Goal: Find specific page/section: Find specific page/section

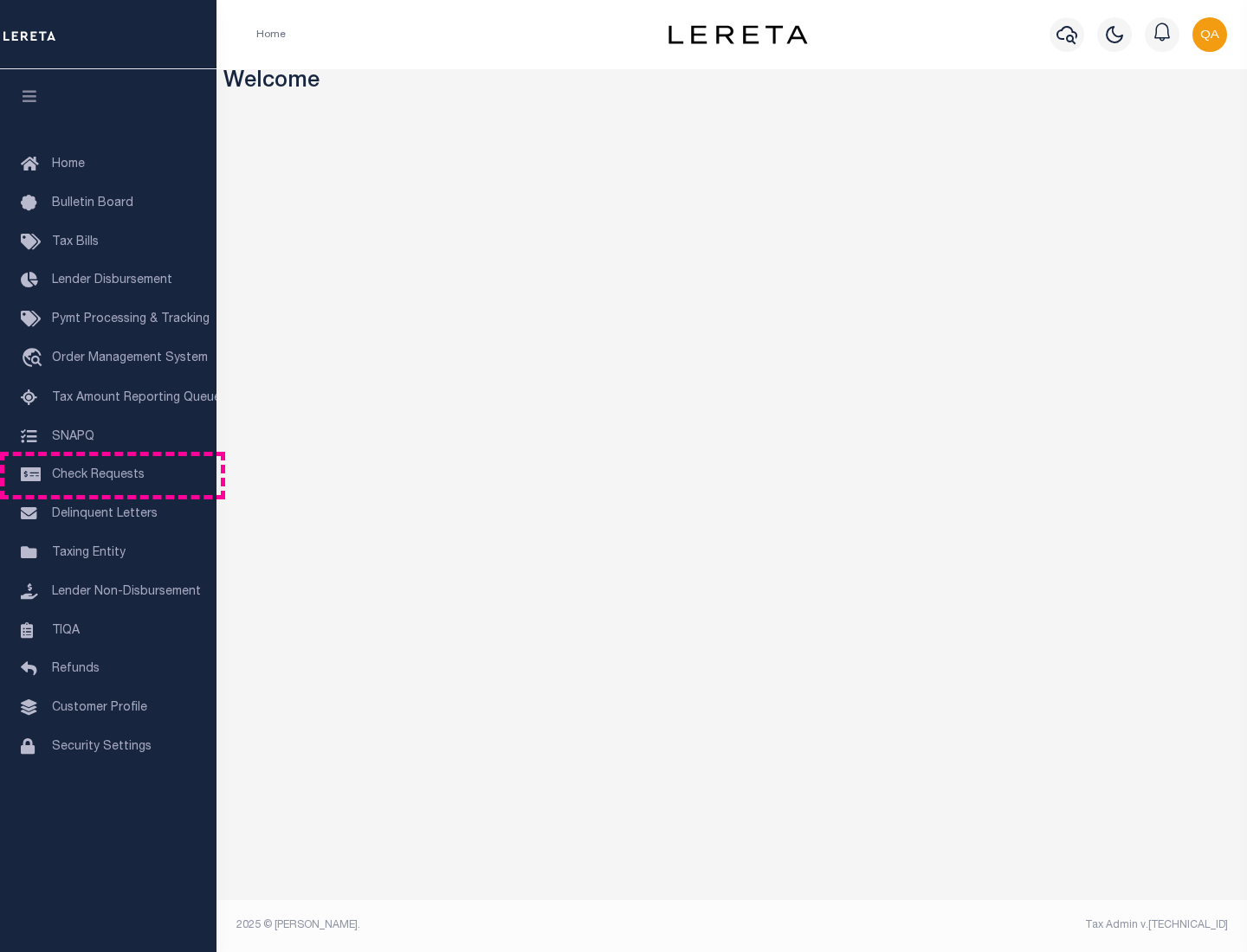
click at [108, 476] on span "Check Requests" at bounding box center [98, 476] width 92 height 12
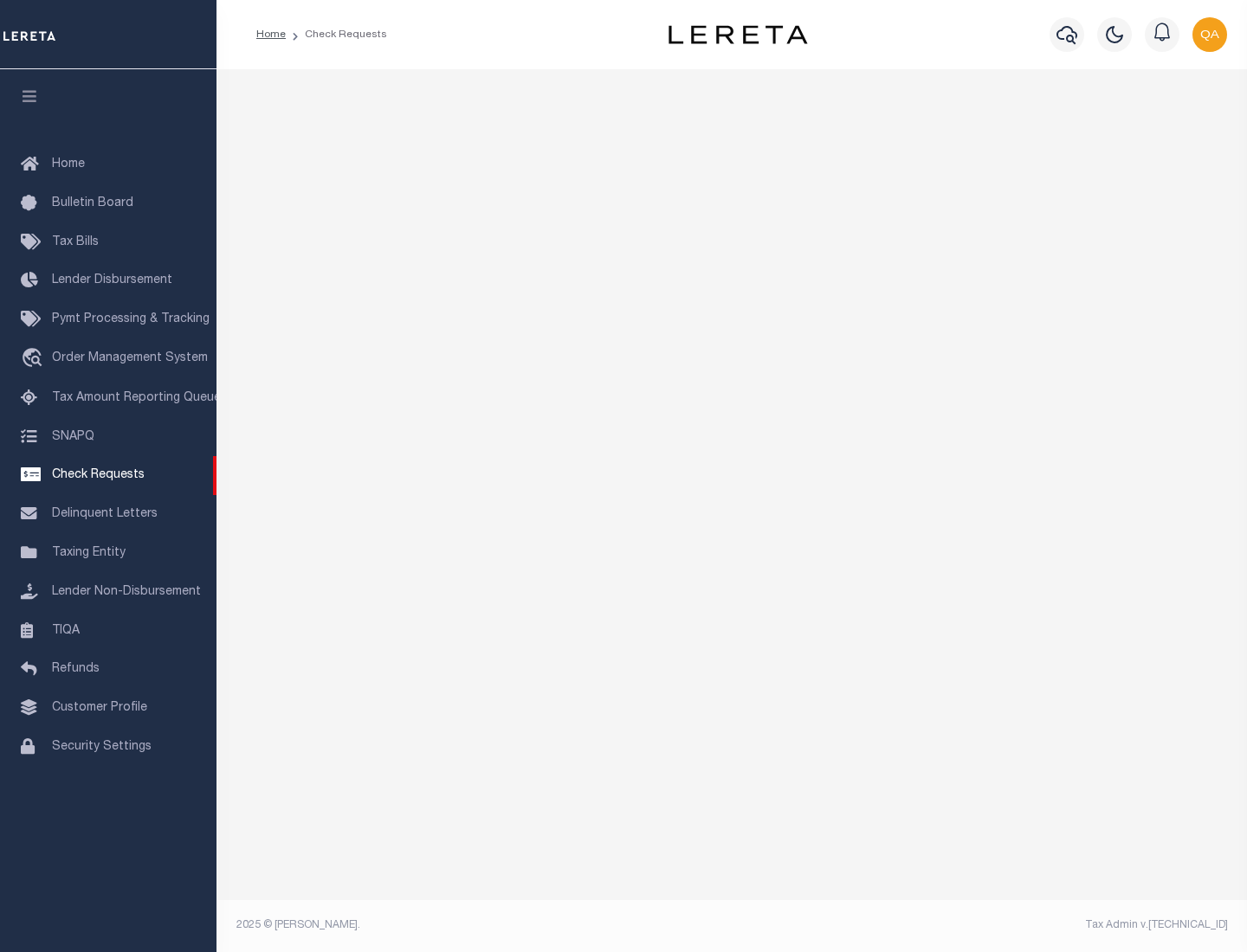
select select "50"
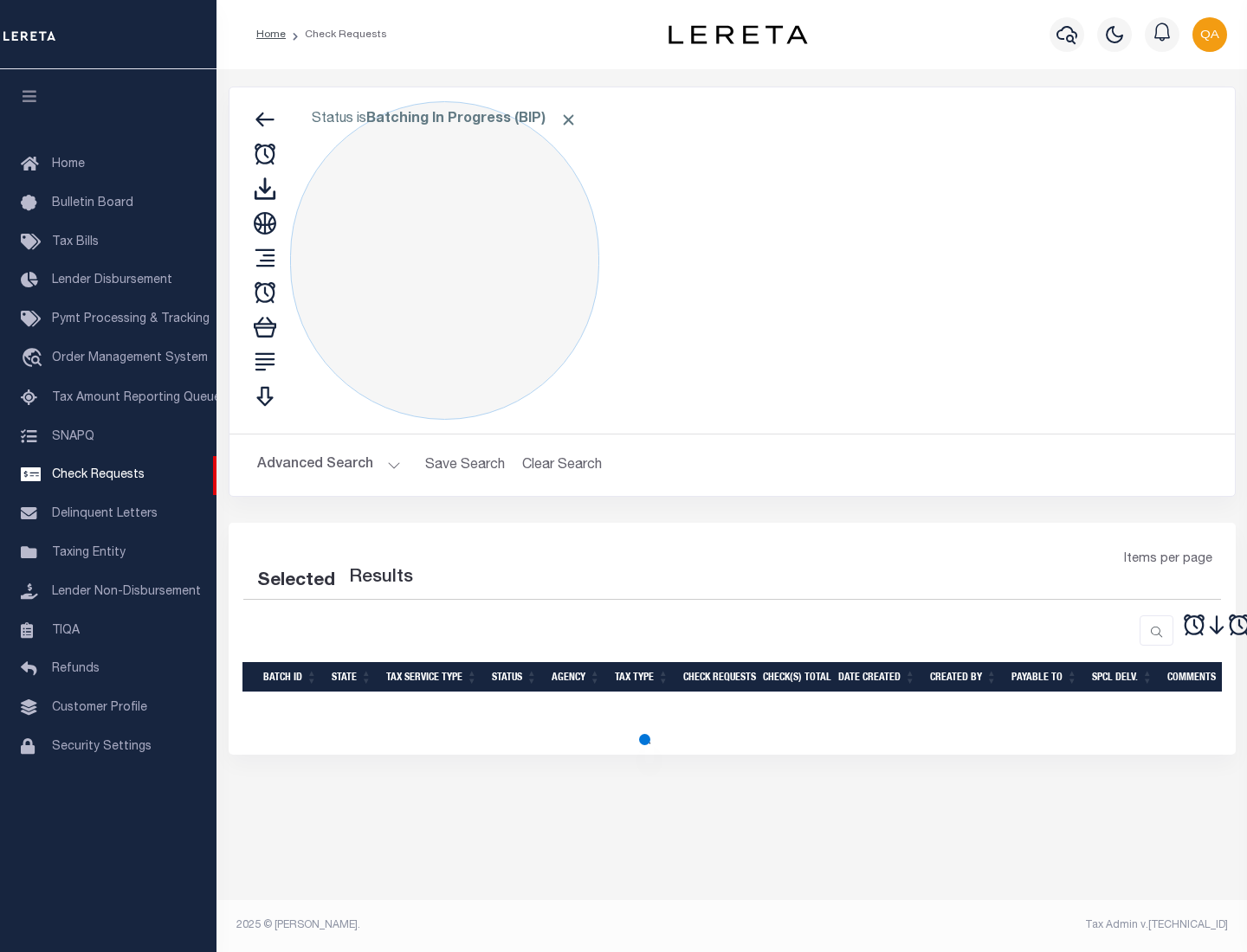
select select "50"
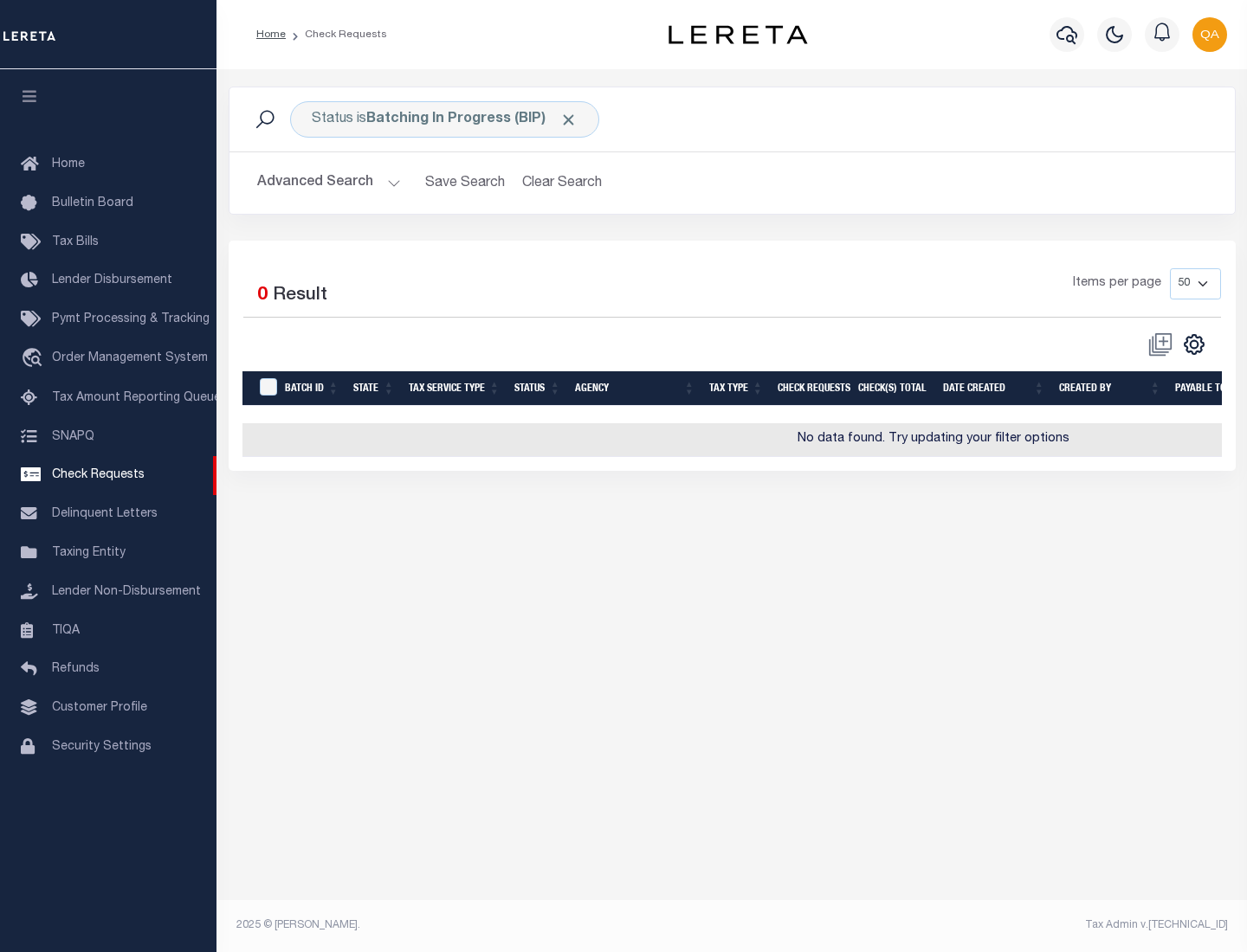
click at [569, 120] on span "Click to Remove" at bounding box center [568, 120] width 19 height 19
